Goal: Transaction & Acquisition: Obtain resource

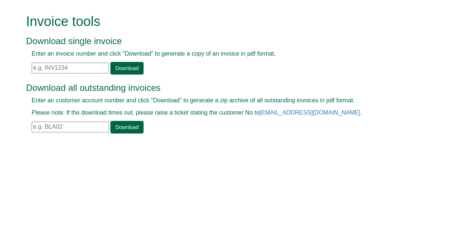
click at [40, 69] on input "text" at bounding box center [70, 68] width 77 height 11
paste input "INV1398156"
click at [126, 68] on link "Download" at bounding box center [126, 68] width 33 height 13
drag, startPoint x: 68, startPoint y: 65, endPoint x: 0, endPoint y: 67, distance: 68.4
click at [0, 67] on form "Invoice tools Download single invoice Enter an invoice number and click "Downlo…" at bounding box center [238, 74] width 476 height 149
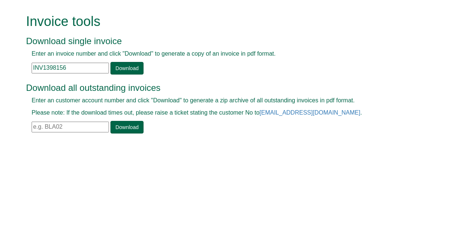
click at [56, 69] on input "INV1398156" at bounding box center [70, 68] width 77 height 11
drag, startPoint x: 70, startPoint y: 69, endPoint x: 0, endPoint y: 74, distance: 70.0
click at [0, 74] on form "Invoice tools Download single invoice Enter an invoice number and click "Downlo…" at bounding box center [238, 74] width 476 height 149
paste input "14137"
click at [123, 67] on link "Download" at bounding box center [126, 68] width 33 height 13
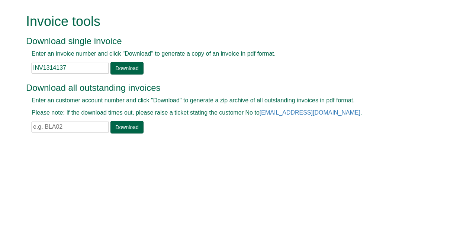
drag, startPoint x: 72, startPoint y: 67, endPoint x: 1, endPoint y: 60, distance: 70.9
click at [1, 60] on form "Invoice tools Download single invoice Enter an invoice number and click "Downlo…" at bounding box center [238, 74] width 476 height 149
click at [42, 71] on input "INV1314137" at bounding box center [70, 68] width 77 height 11
drag, startPoint x: 71, startPoint y: 67, endPoint x: 6, endPoint y: 63, distance: 64.7
click at [6, 63] on form "Invoice tools Download single invoice Enter an invoice number and click "Downlo…" at bounding box center [238, 74] width 476 height 149
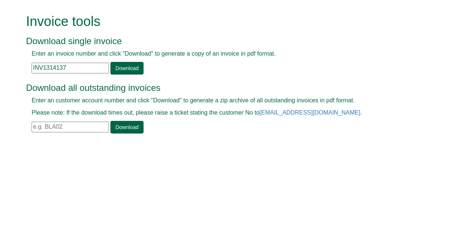
paste input "75721"
click at [127, 69] on link "Download" at bounding box center [126, 68] width 33 height 13
drag, startPoint x: 68, startPoint y: 67, endPoint x: 0, endPoint y: 68, distance: 68.4
click at [0, 68] on form "Invoice tools Download single invoice Enter an invoice number and click "Downlo…" at bounding box center [238, 74] width 476 height 149
type input "inv1387429"
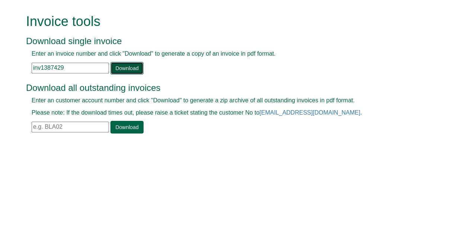
click at [119, 68] on link "Download" at bounding box center [126, 68] width 33 height 13
